Goal: Task Accomplishment & Management: Complete application form

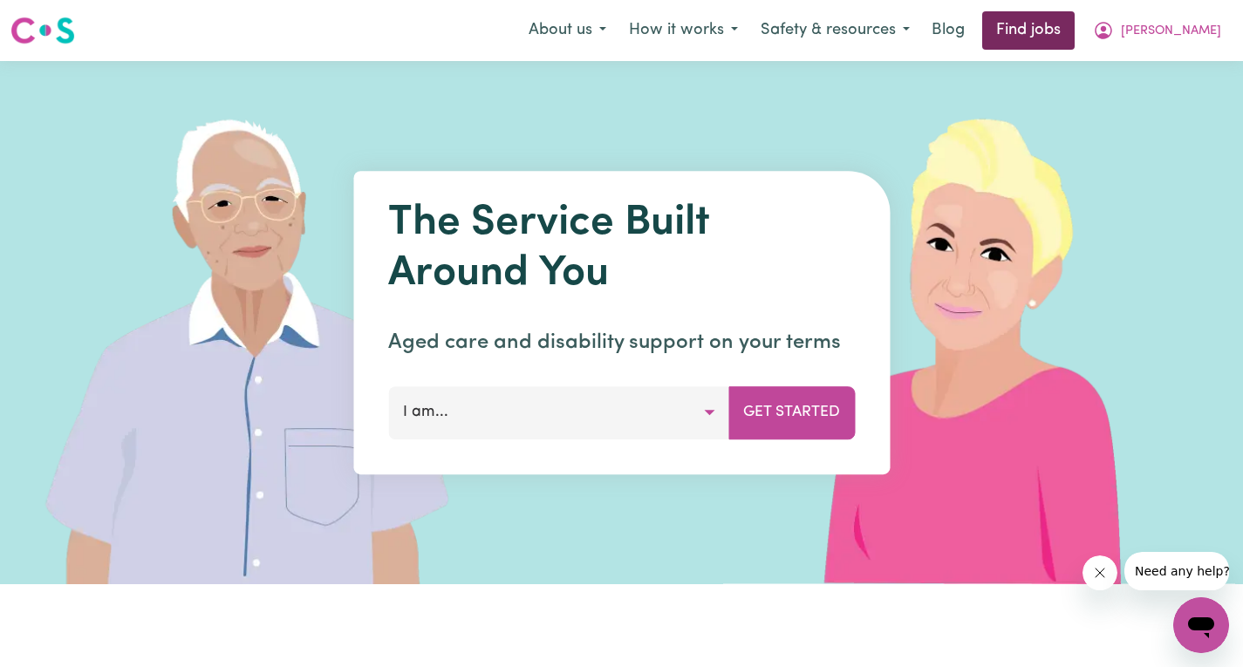
click at [1074, 31] on link "Find jobs" at bounding box center [1028, 30] width 92 height 38
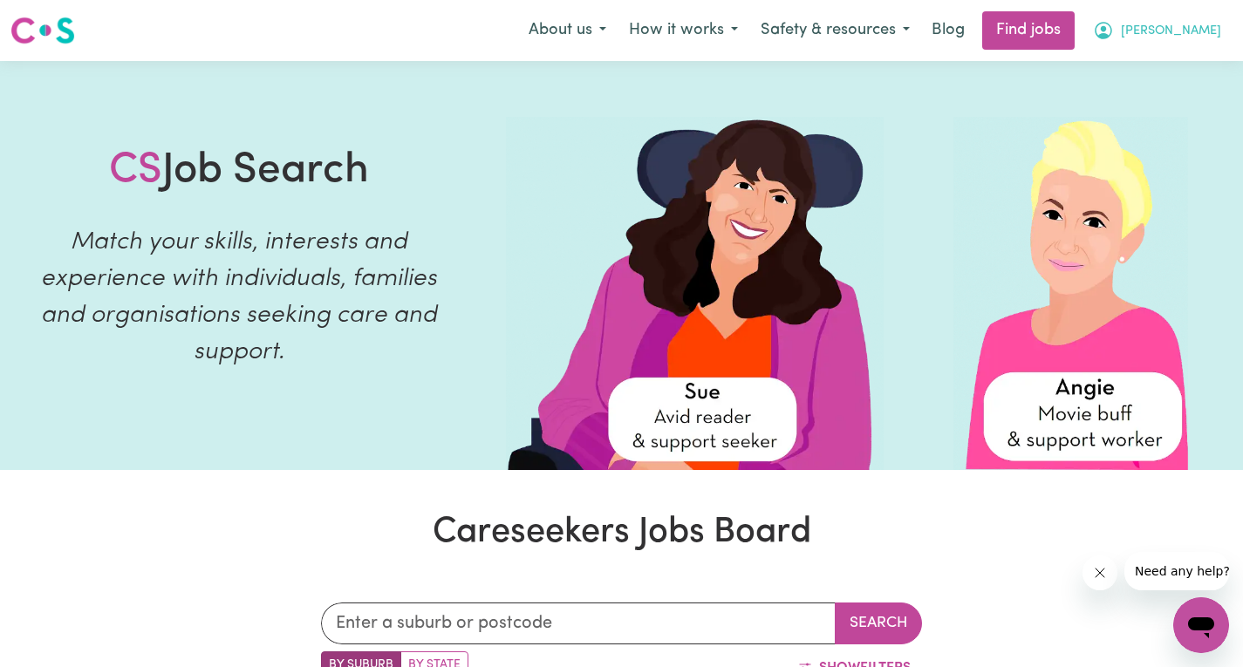
click at [1197, 32] on span "[PERSON_NAME]" at bounding box center [1171, 31] width 100 height 19
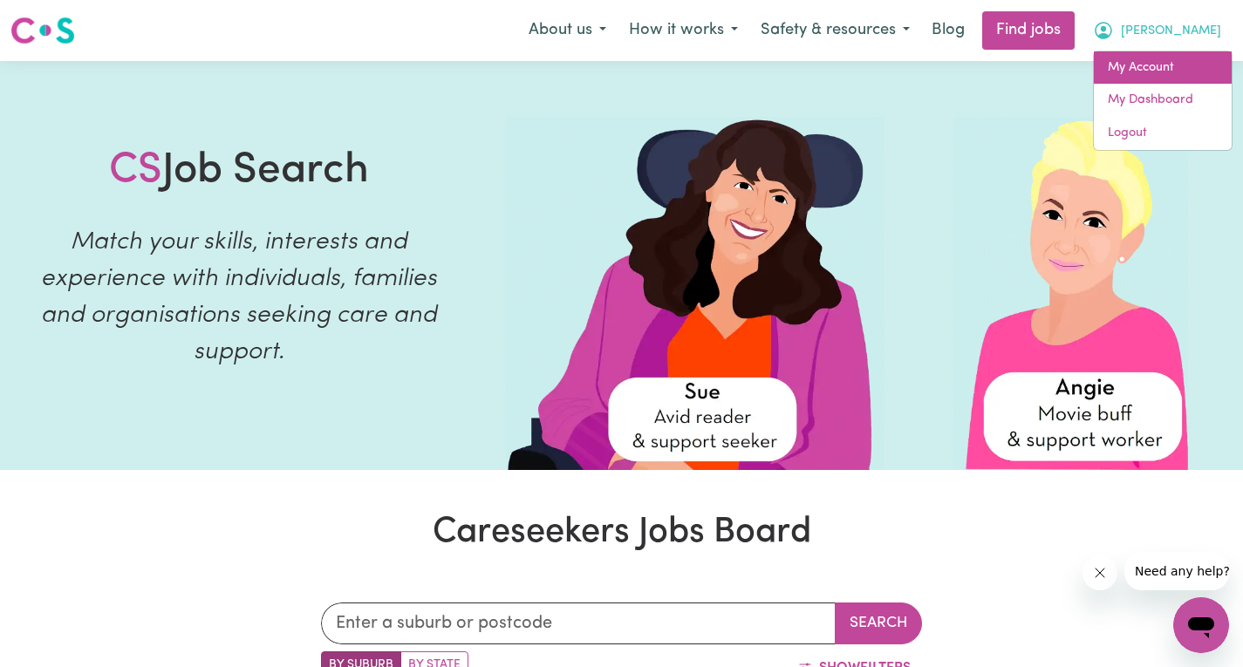
click at [1146, 72] on link "My Account" at bounding box center [1163, 67] width 138 height 33
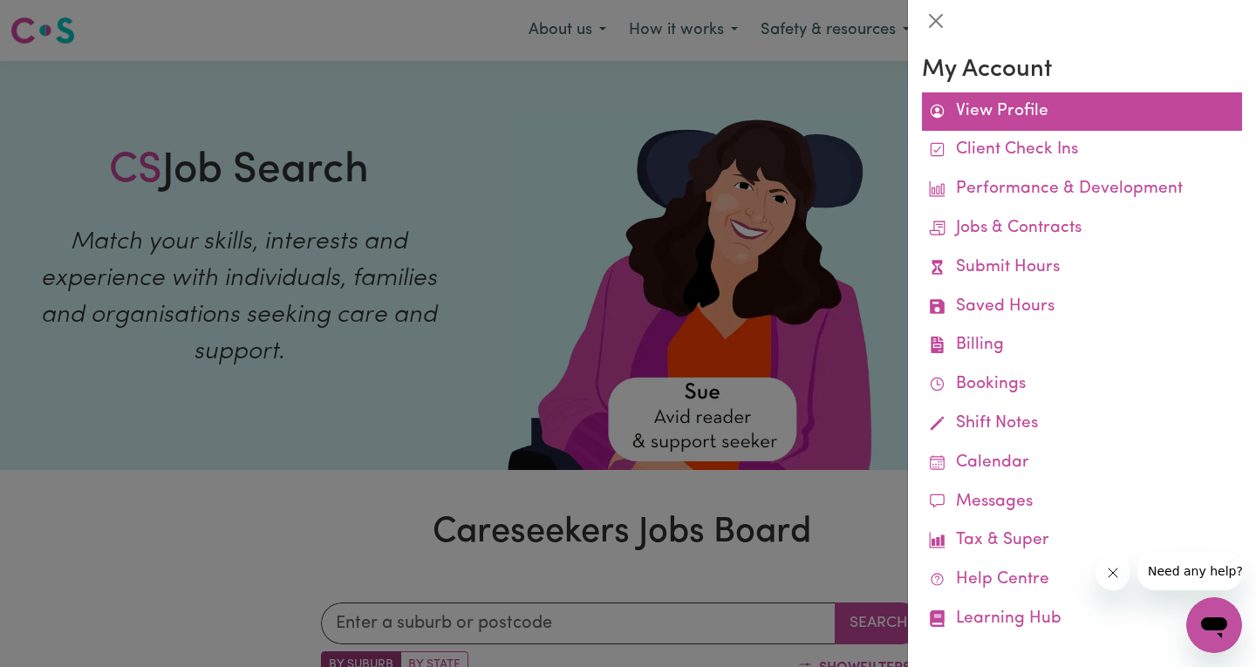
click at [965, 108] on link "View Profile" at bounding box center [1082, 111] width 320 height 39
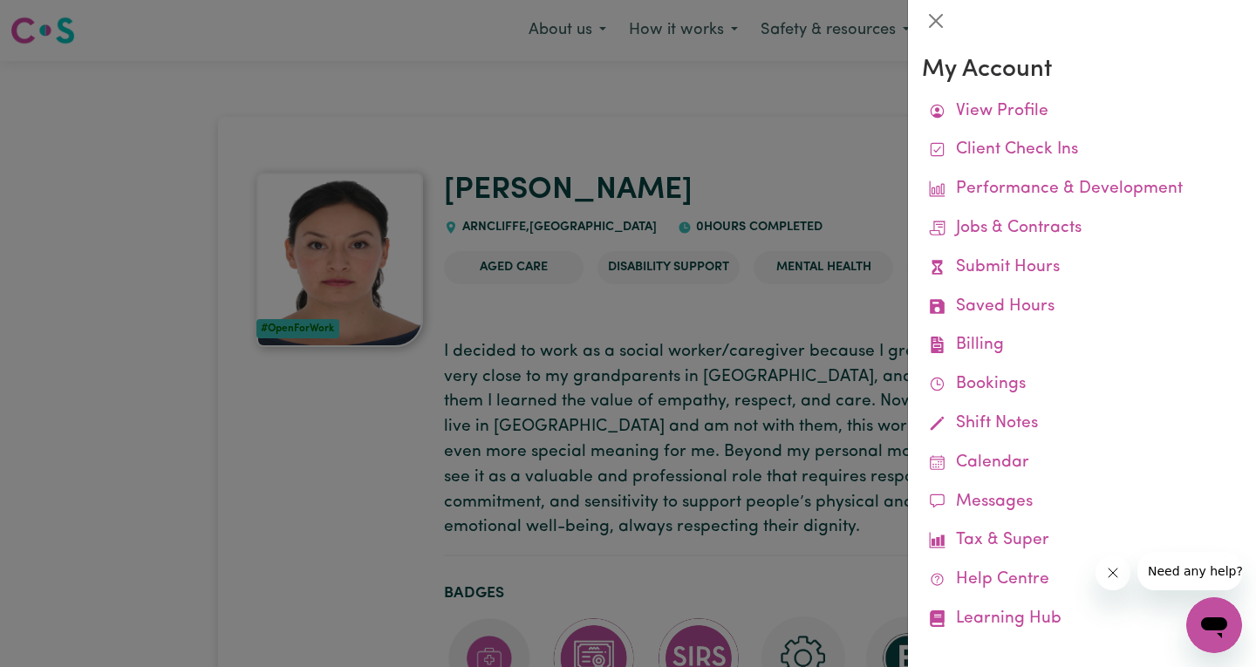
click at [658, 158] on div at bounding box center [628, 333] width 1256 height 667
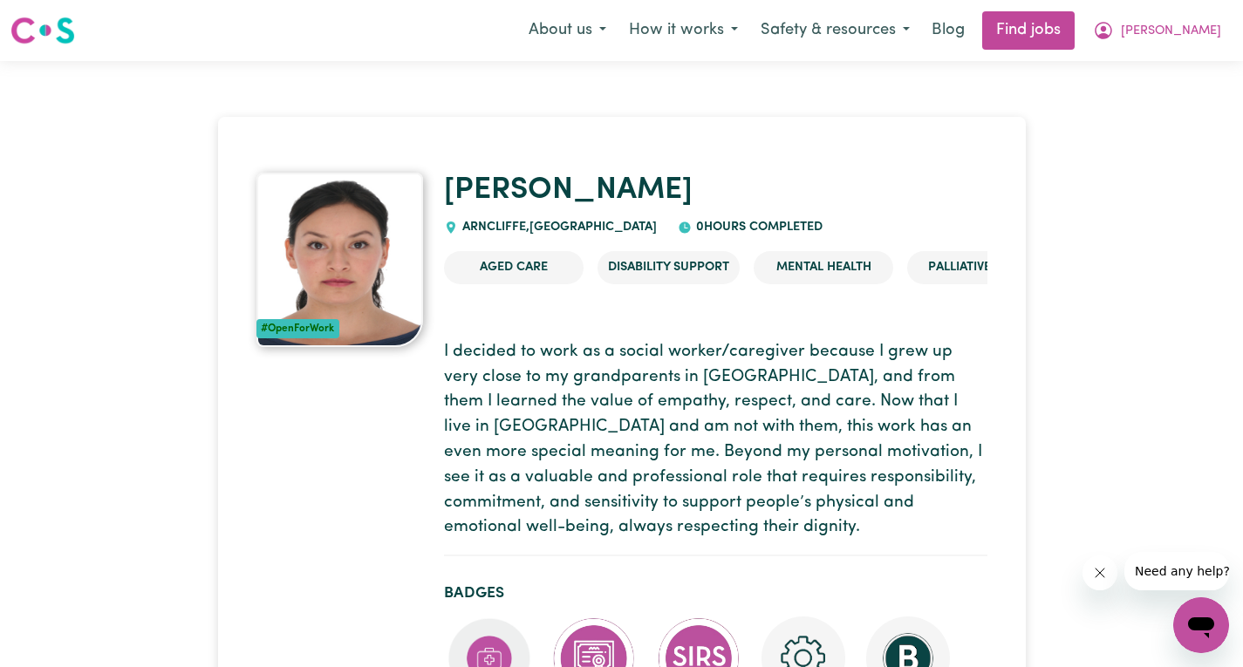
click at [1114, 34] on icon "My Account" at bounding box center [1103, 30] width 21 height 21
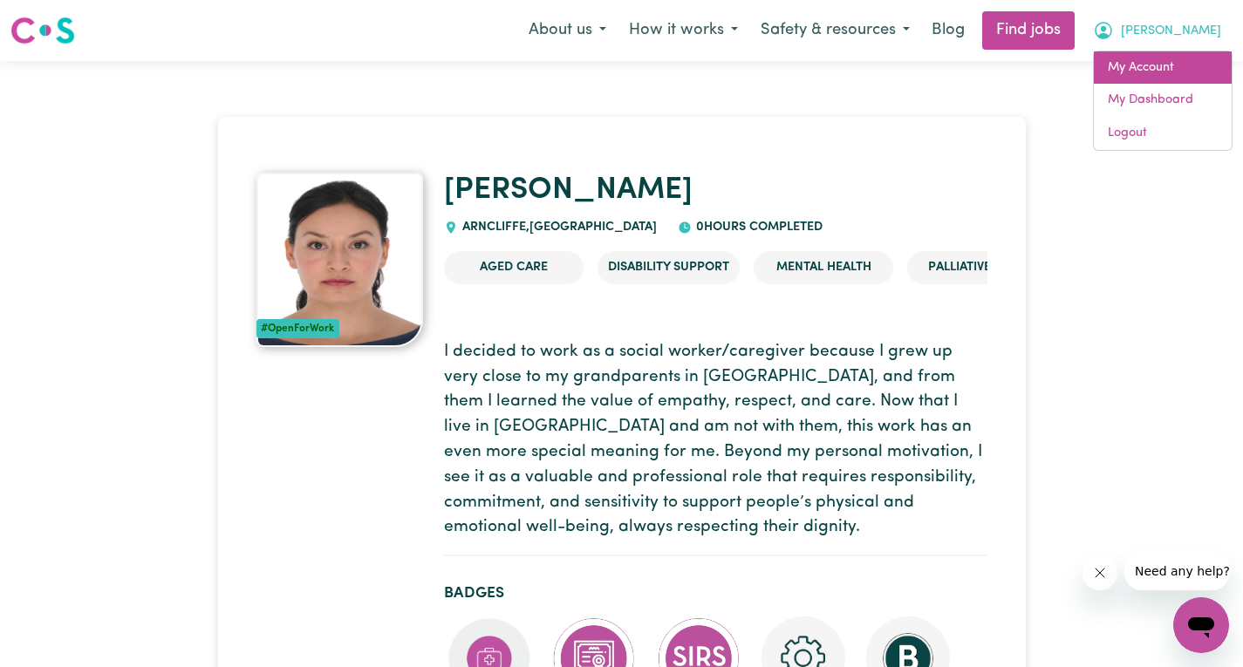
click at [1141, 72] on link "My Account" at bounding box center [1163, 67] width 138 height 33
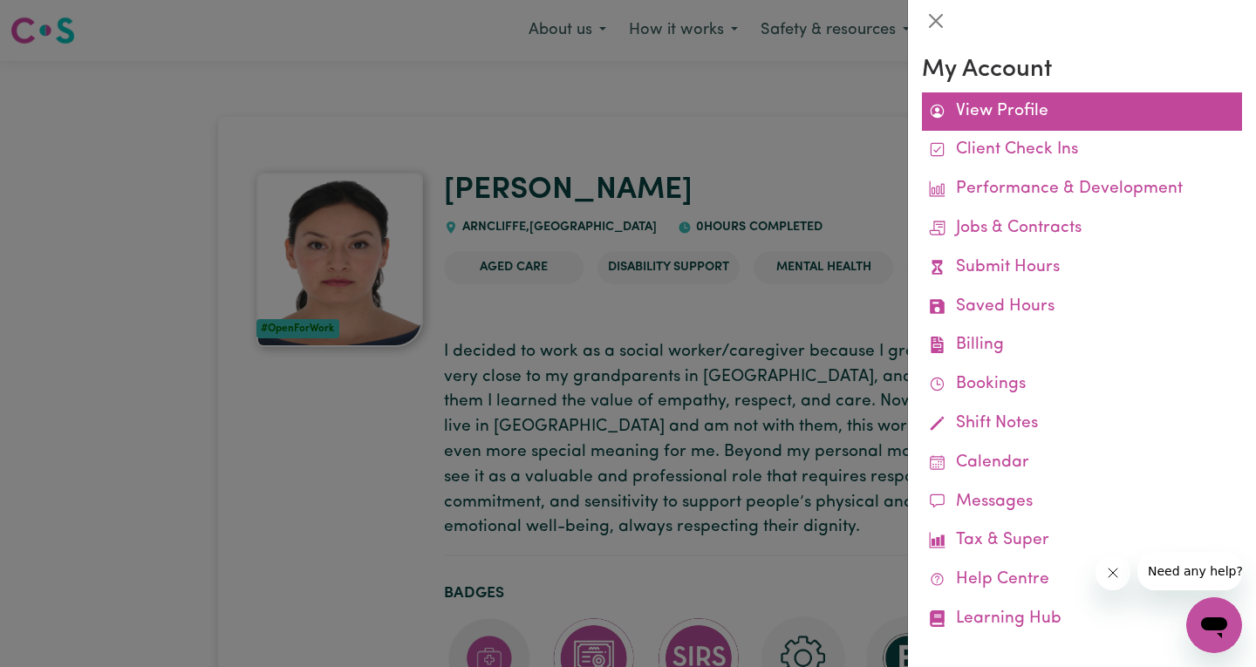
click at [985, 105] on link "View Profile" at bounding box center [1082, 111] width 320 height 39
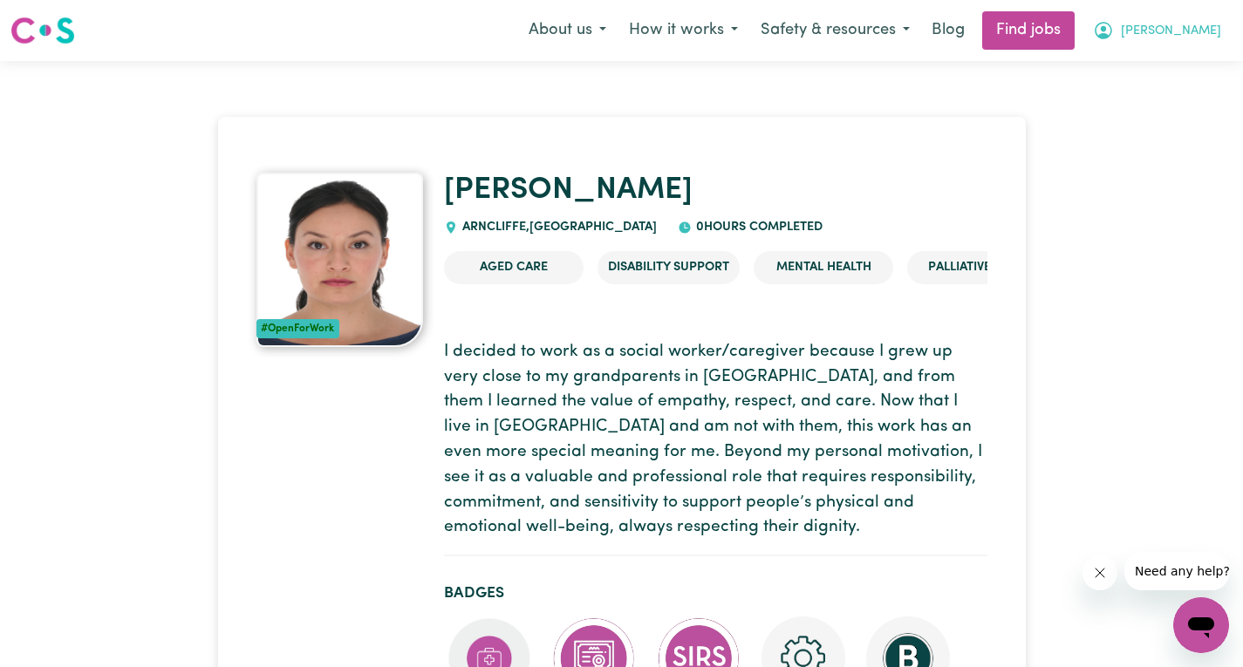
click at [1213, 31] on span "[PERSON_NAME]" at bounding box center [1171, 31] width 100 height 19
click at [1163, 99] on link "My Dashboard" at bounding box center [1163, 100] width 138 height 33
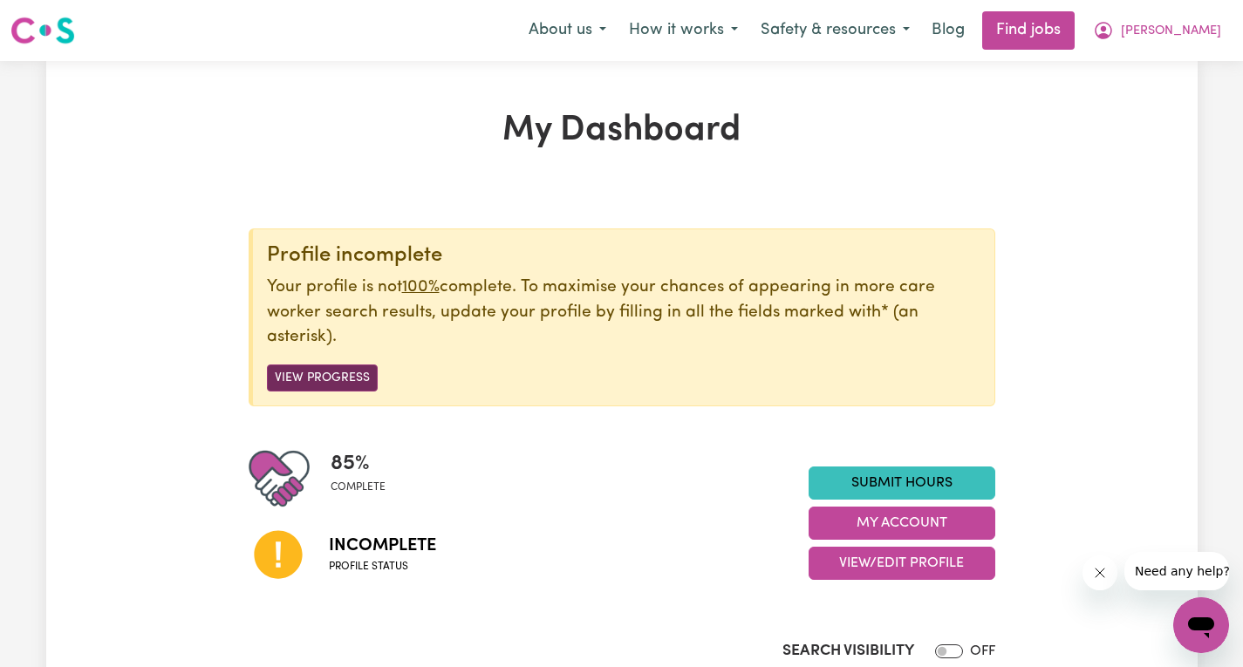
click at [331, 386] on button "View Progress" at bounding box center [322, 378] width 111 height 27
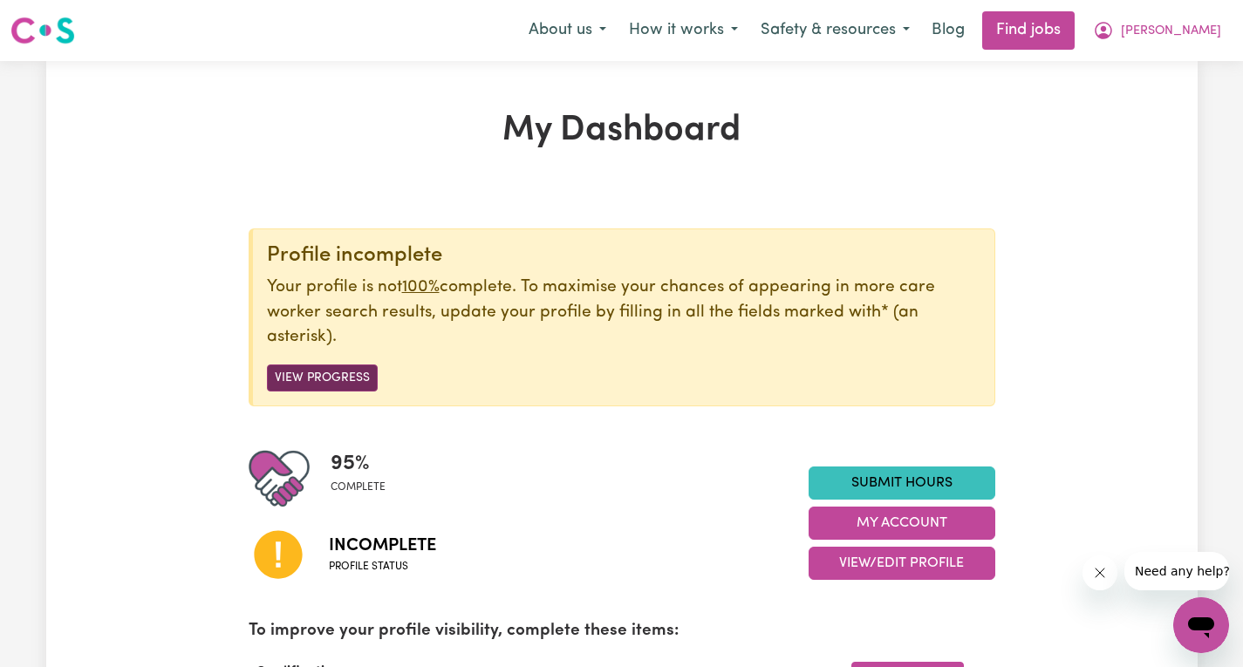
click at [334, 378] on button "View Progress" at bounding box center [322, 378] width 111 height 27
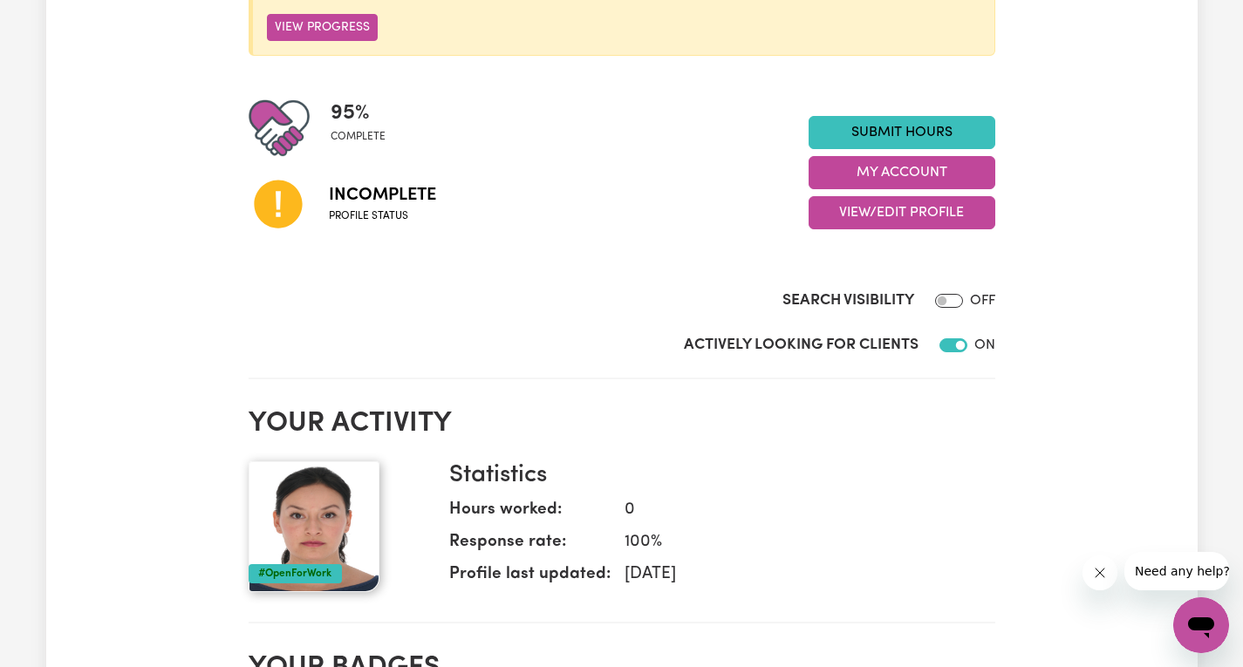
scroll to position [349, 0]
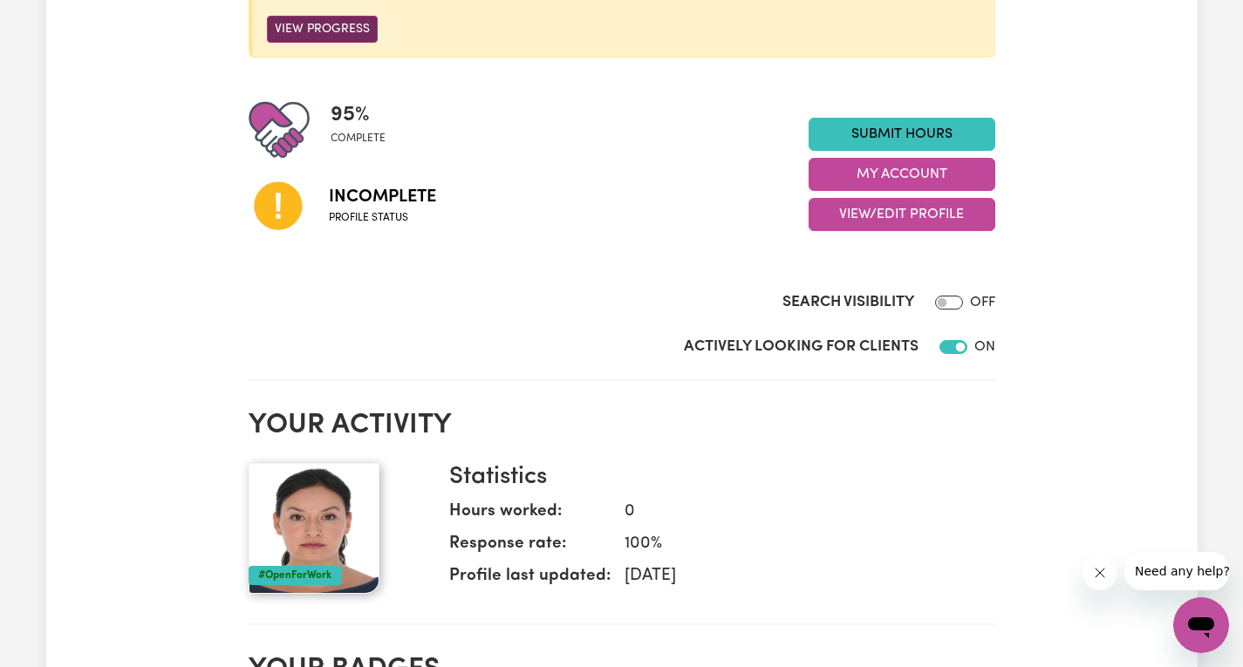
click at [352, 31] on button "View Progress" at bounding box center [322, 29] width 111 height 27
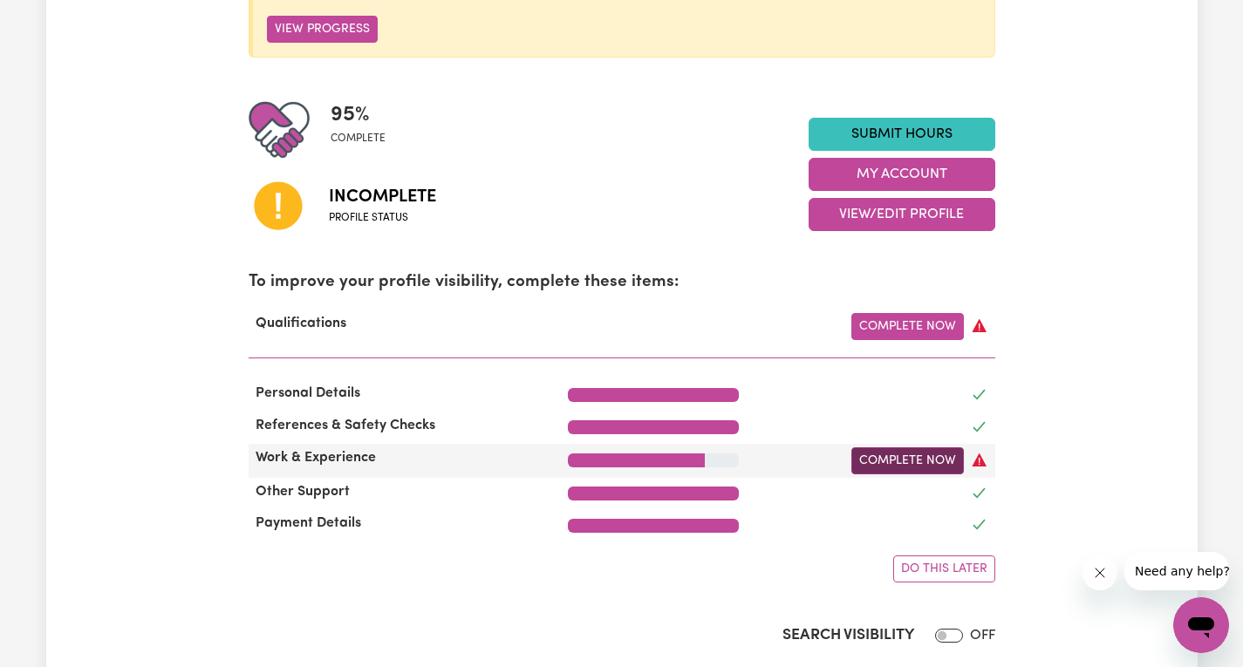
click at [908, 458] on link "Complete Now" at bounding box center [907, 460] width 112 height 27
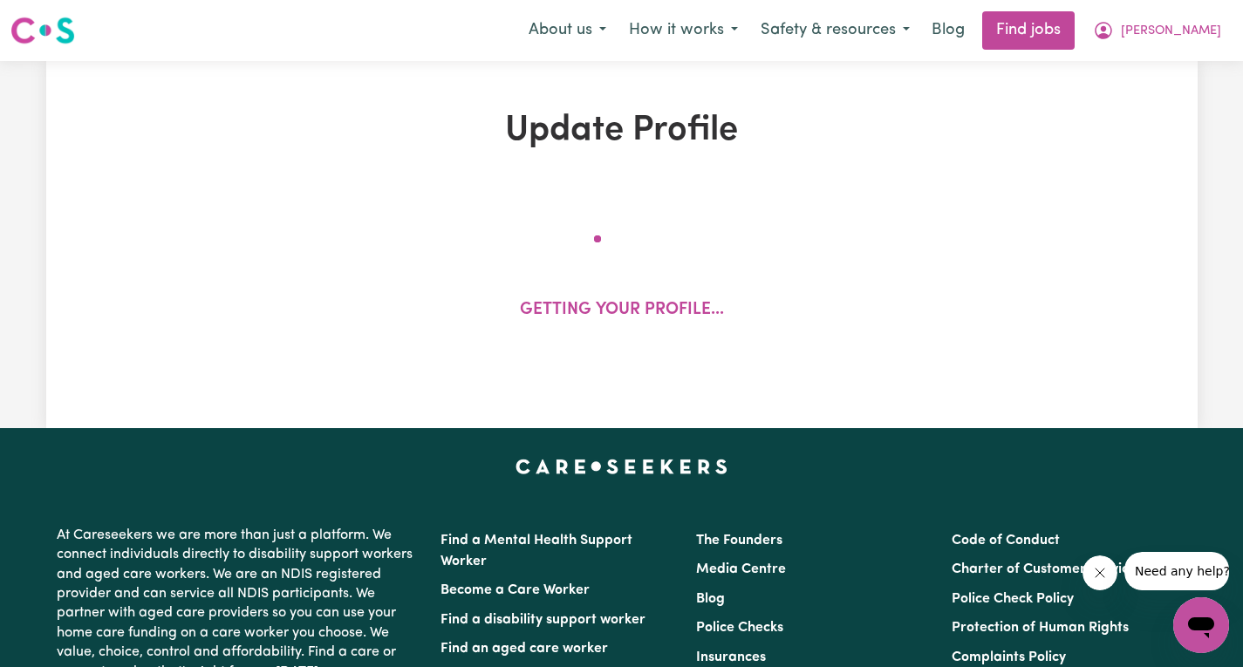
select select "2024"
select select "Certificate III (Individual Support)"
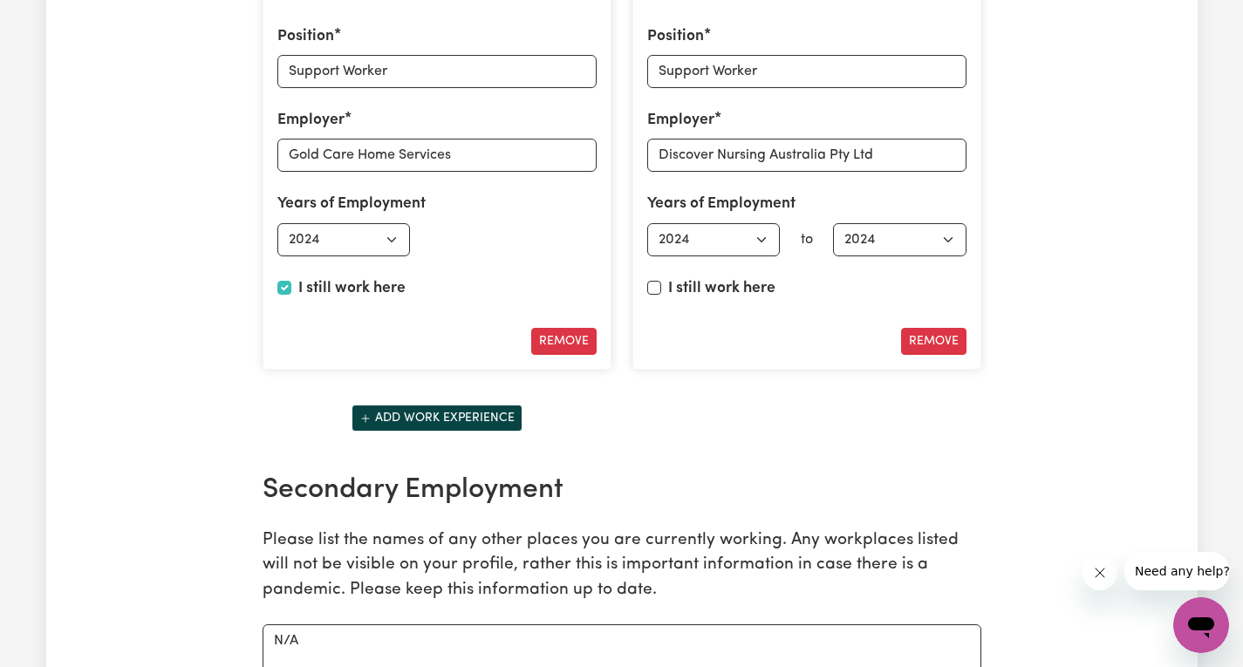
scroll to position [2616, 0]
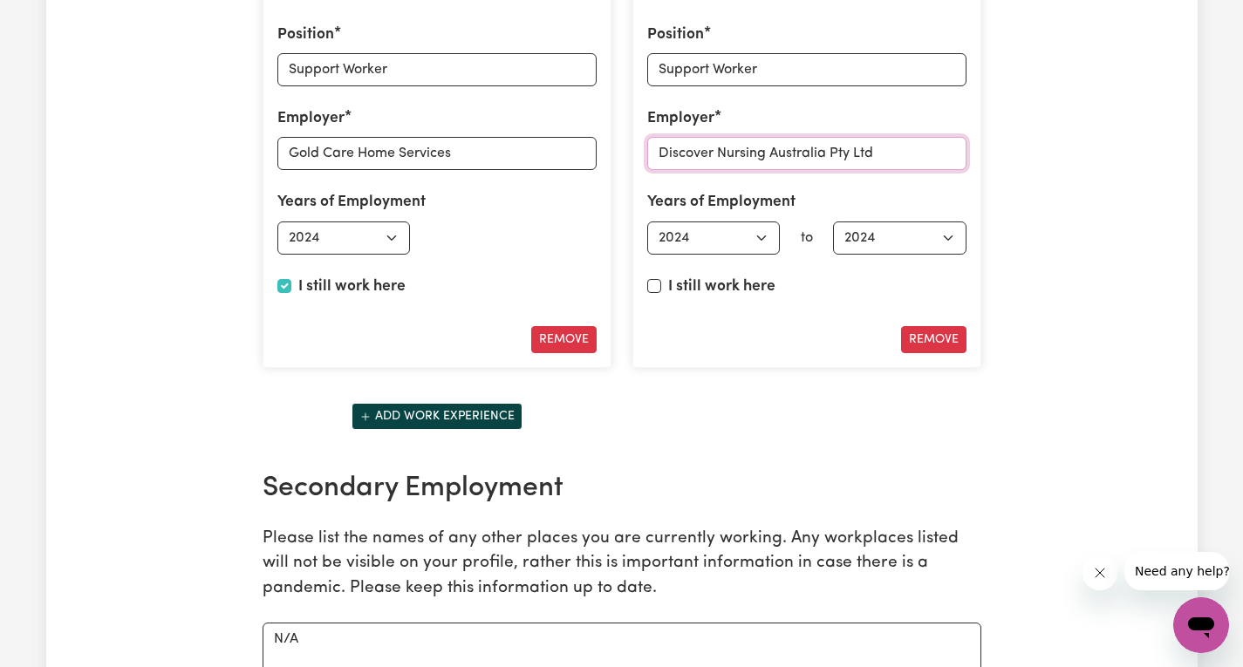
click at [886, 161] on input "Discover Nursing Australia Pty Ltd" at bounding box center [806, 153] width 319 height 33
click at [650, 288] on input "I still work here" at bounding box center [654, 286] width 14 height 14
checkbox input "true"
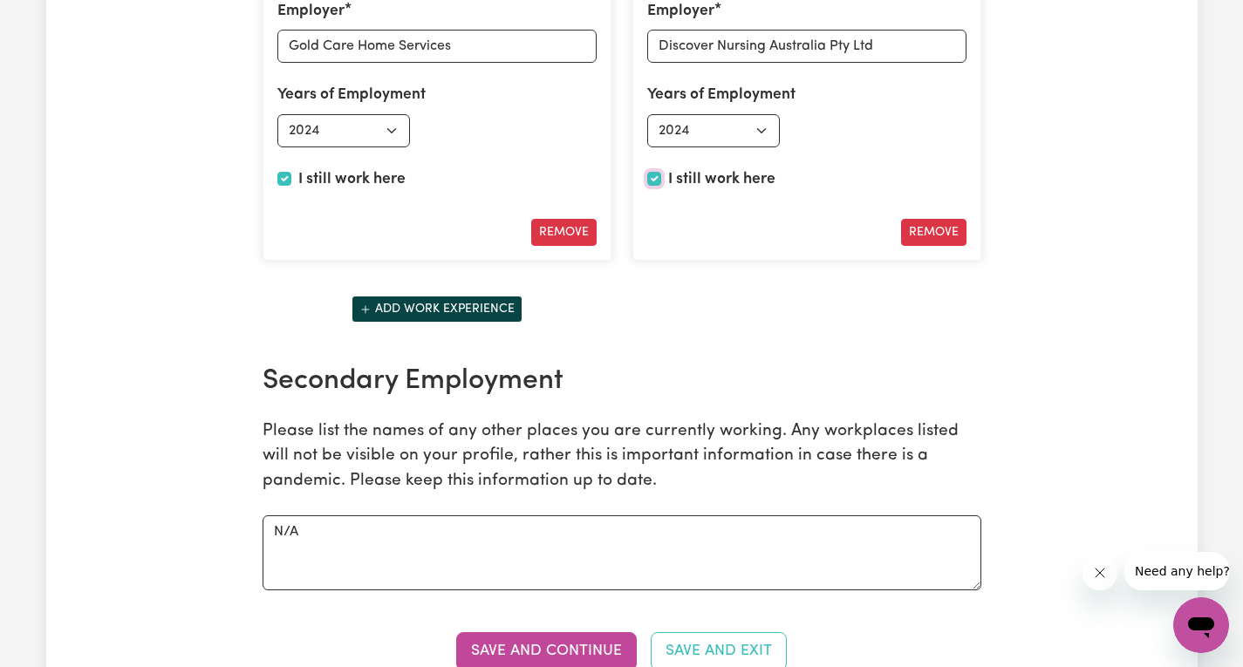
scroll to position [3139, 0]
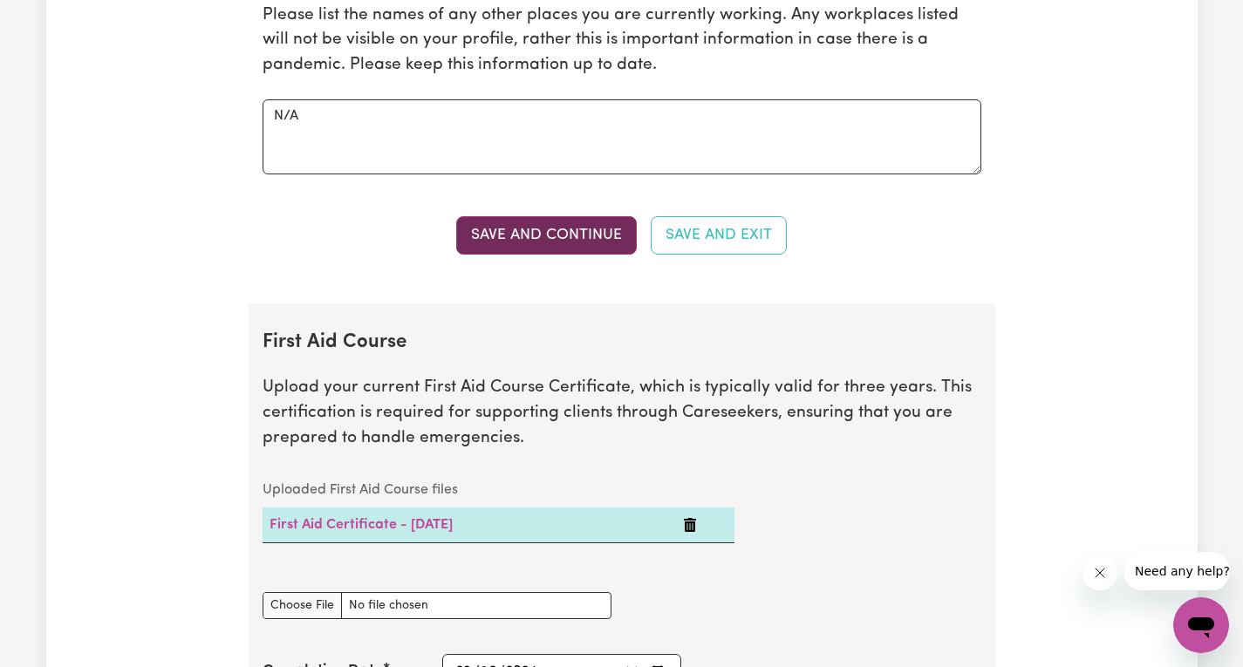
click at [603, 237] on button "Save and Continue" at bounding box center [546, 235] width 181 height 38
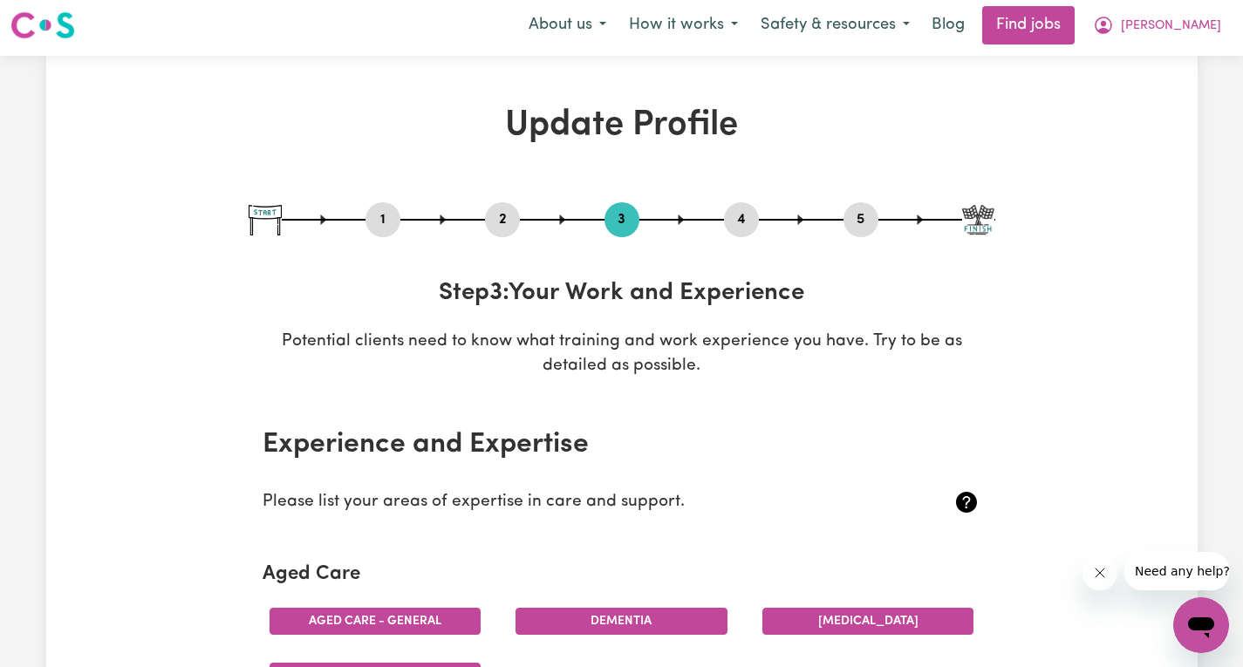
scroll to position [0, 0]
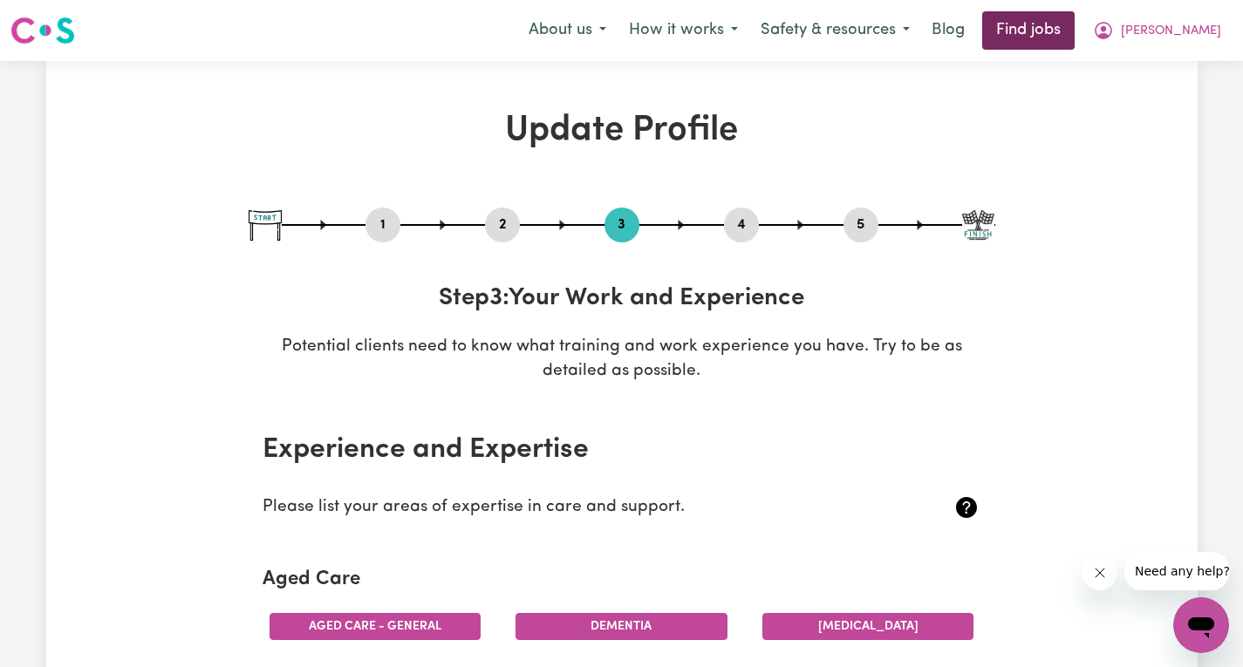
click at [1074, 39] on link "Find jobs" at bounding box center [1028, 30] width 92 height 38
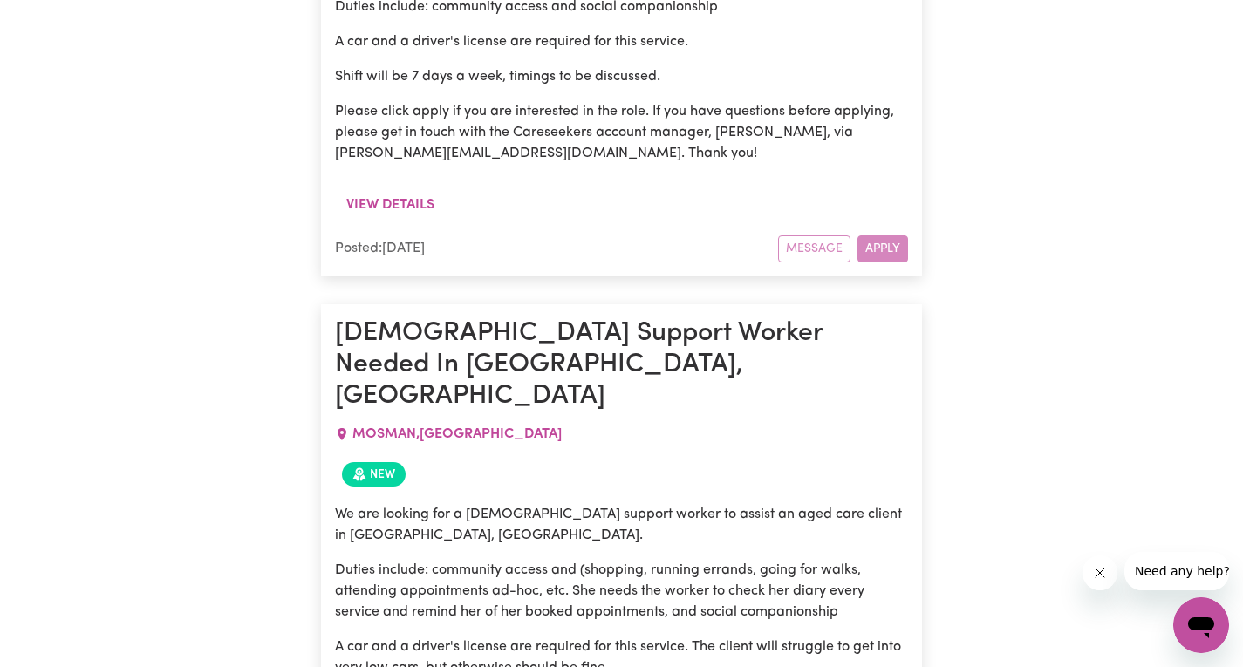
scroll to position [4854, 0]
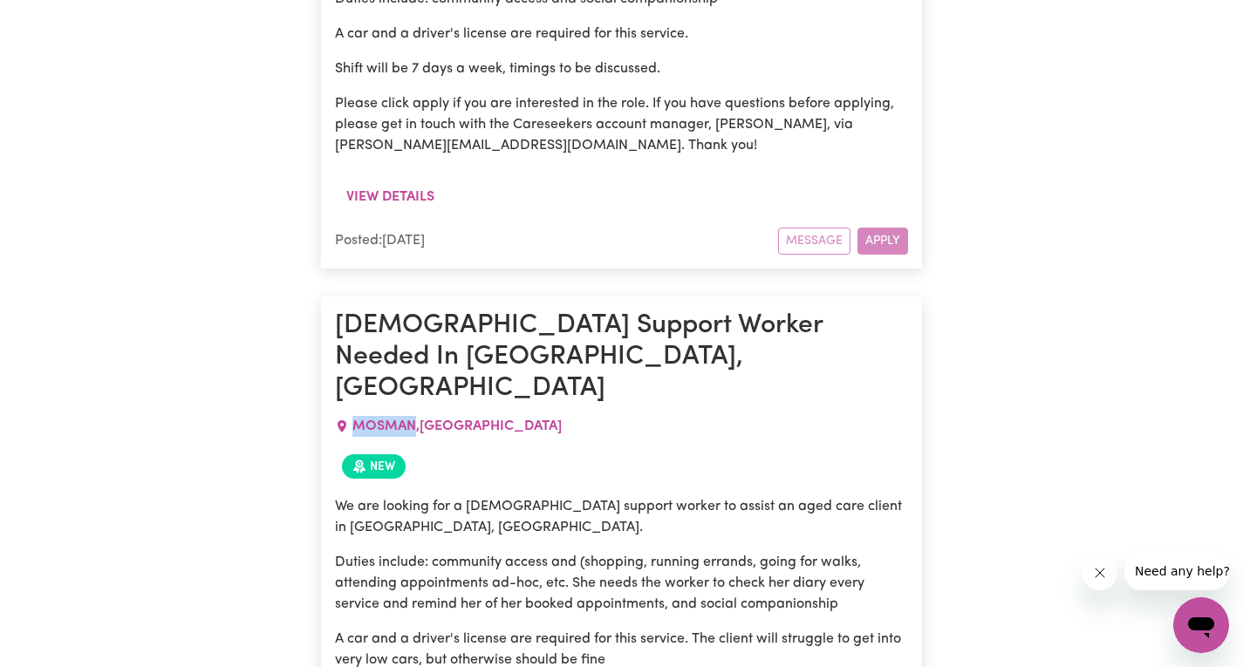
drag, startPoint x: 357, startPoint y: 153, endPoint x: 413, endPoint y: 154, distance: 56.7
click at [413, 419] on span "MOSMAN , [GEOGRAPHIC_DATA]" at bounding box center [456, 426] width 209 height 14
copy span "MOSMAN"
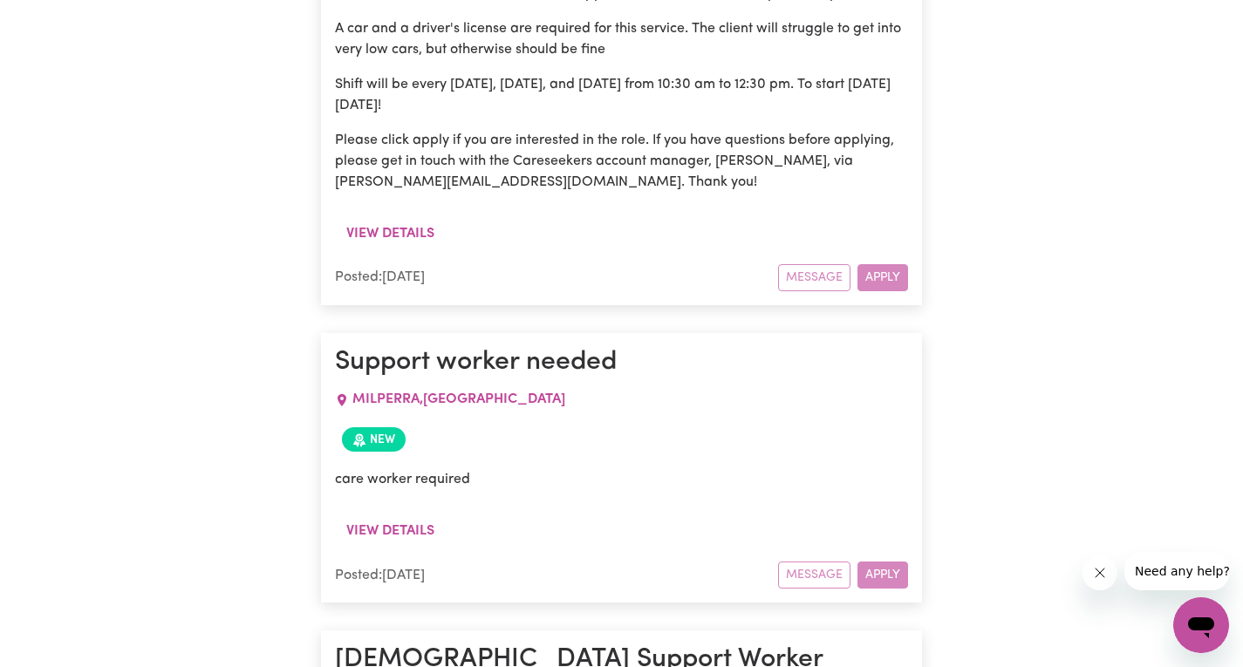
scroll to position [5552, 0]
